Goal: Ask a question

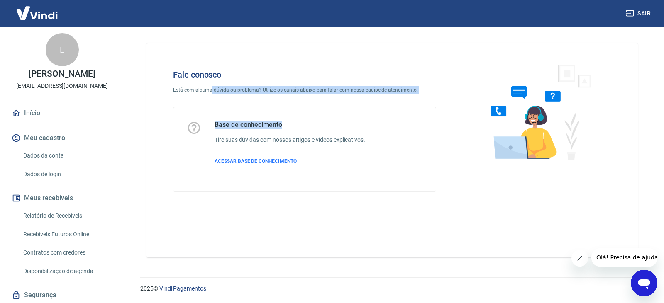
drag, startPoint x: 350, startPoint y: 112, endPoint x: 439, endPoint y: 112, distance: 88.8
click at [439, 112] on div "Fale conosco Está com alguma dúvida ou problema? Utilize os canais abaixo para …" at bounding box center [305, 130] width 290 height 149
click at [402, 114] on div "Base de conhecimento Tire suas dúvidas com nossos artigos e vídeos explicativos…" at bounding box center [304, 149] width 262 height 84
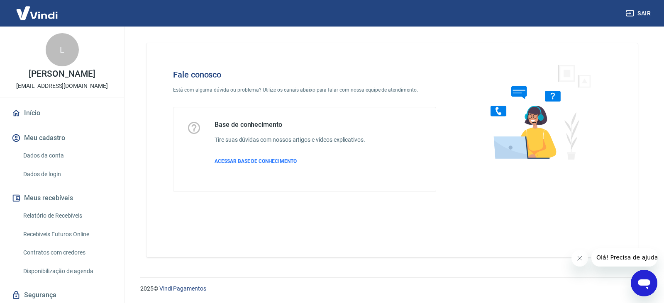
click at [649, 284] on icon "Abrir janela de mensagens" at bounding box center [644, 285] width 12 height 10
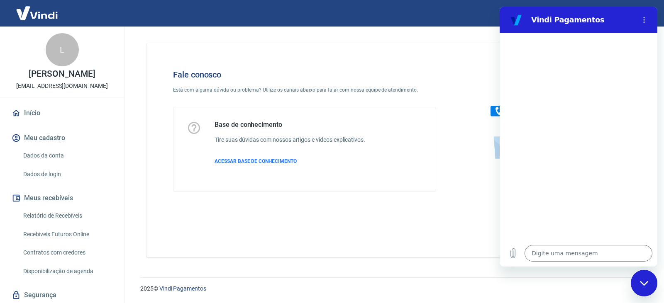
click at [650, 9] on section "Vindi Pagamentos" at bounding box center [578, 20] width 158 height 27
click at [645, 20] on icon "Menu de opções" at bounding box center [643, 20] width 7 height 7
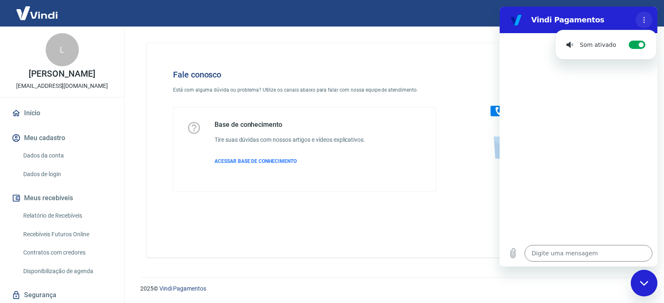
click at [645, 20] on icon "Menu de opções" at bounding box center [643, 20] width 7 height 7
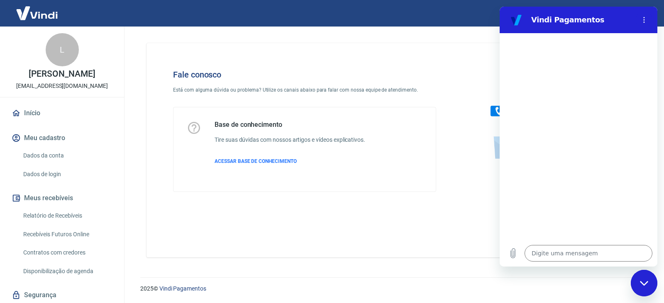
drag, startPoint x: 635, startPoint y: 273, endPoint x: 5, endPoint y: 4, distance: 684.2
click at [635, 273] on div "2025 © Vindi Pagamentos" at bounding box center [391, 286] width 523 height 36
click at [639, 277] on div "Fechar janela de mensagens" at bounding box center [643, 283] width 25 height 25
type textarea "x"
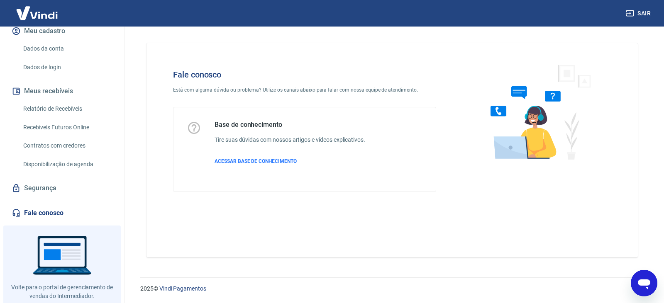
scroll to position [127, 0]
